Goal: Use online tool/utility: Utilize a website feature to perform a specific function

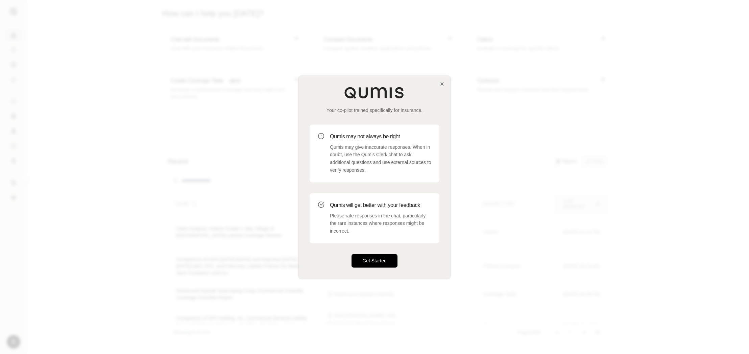
click at [369, 259] on button "Get Started" at bounding box center [375, 261] width 46 height 14
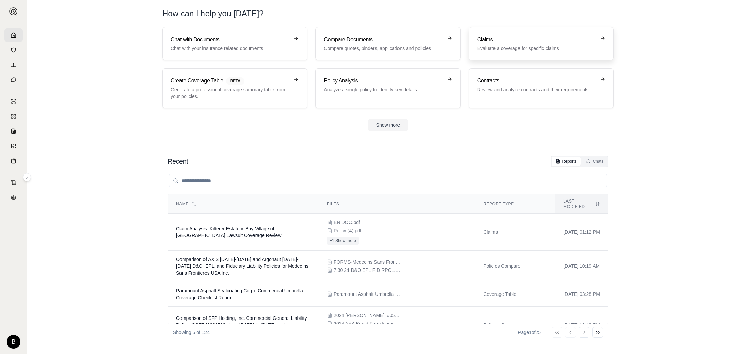
click at [485, 47] on p "Evaluate a coverage for specific claims" at bounding box center [536, 48] width 119 height 7
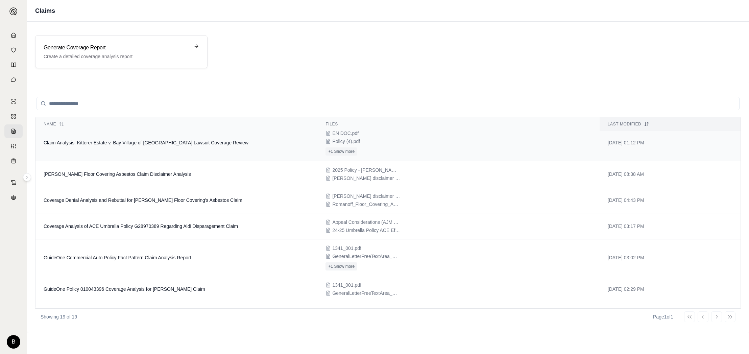
scroll to position [4, 0]
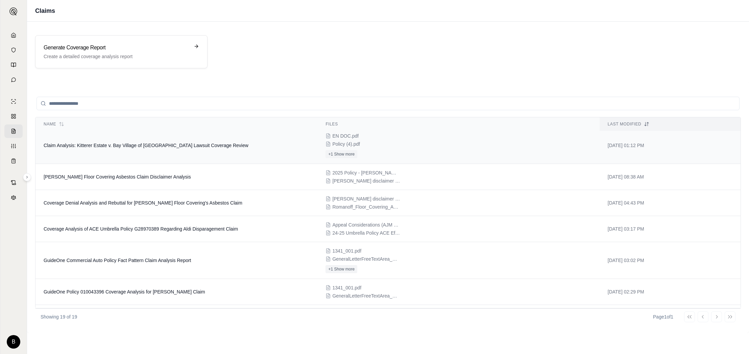
click at [162, 145] on span "Claim Analysis: Kitterer Estate v. Bay Village of [GEOGRAPHIC_DATA] Lawsuit Cov…" at bounding box center [146, 145] width 205 height 5
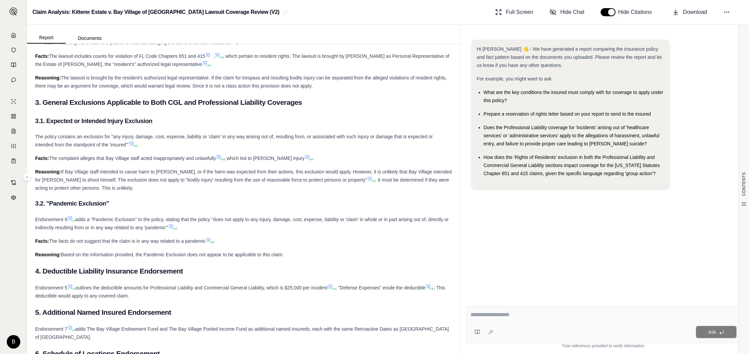
scroll to position [1444, 0]
